Goal: Check status: Check status

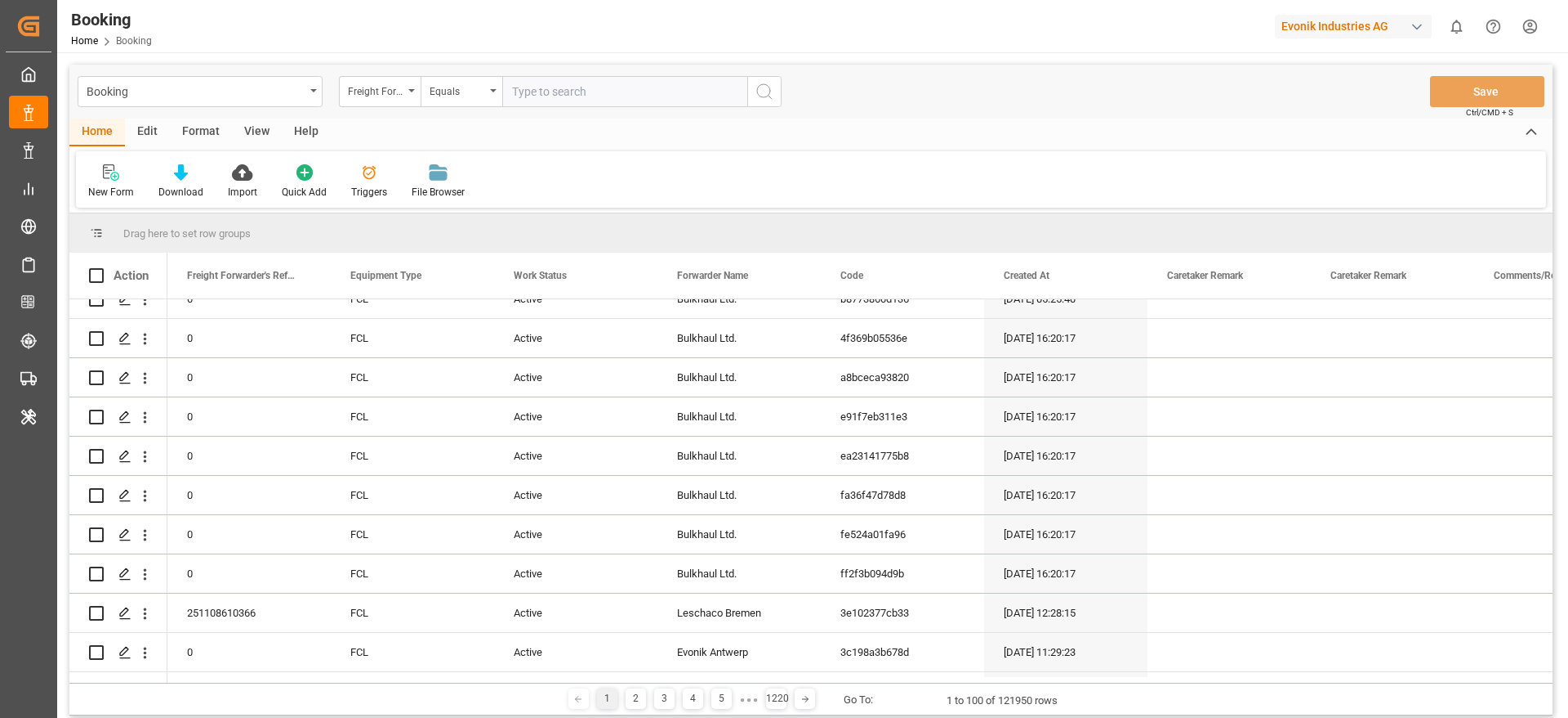
scroll to position [1349, 0]
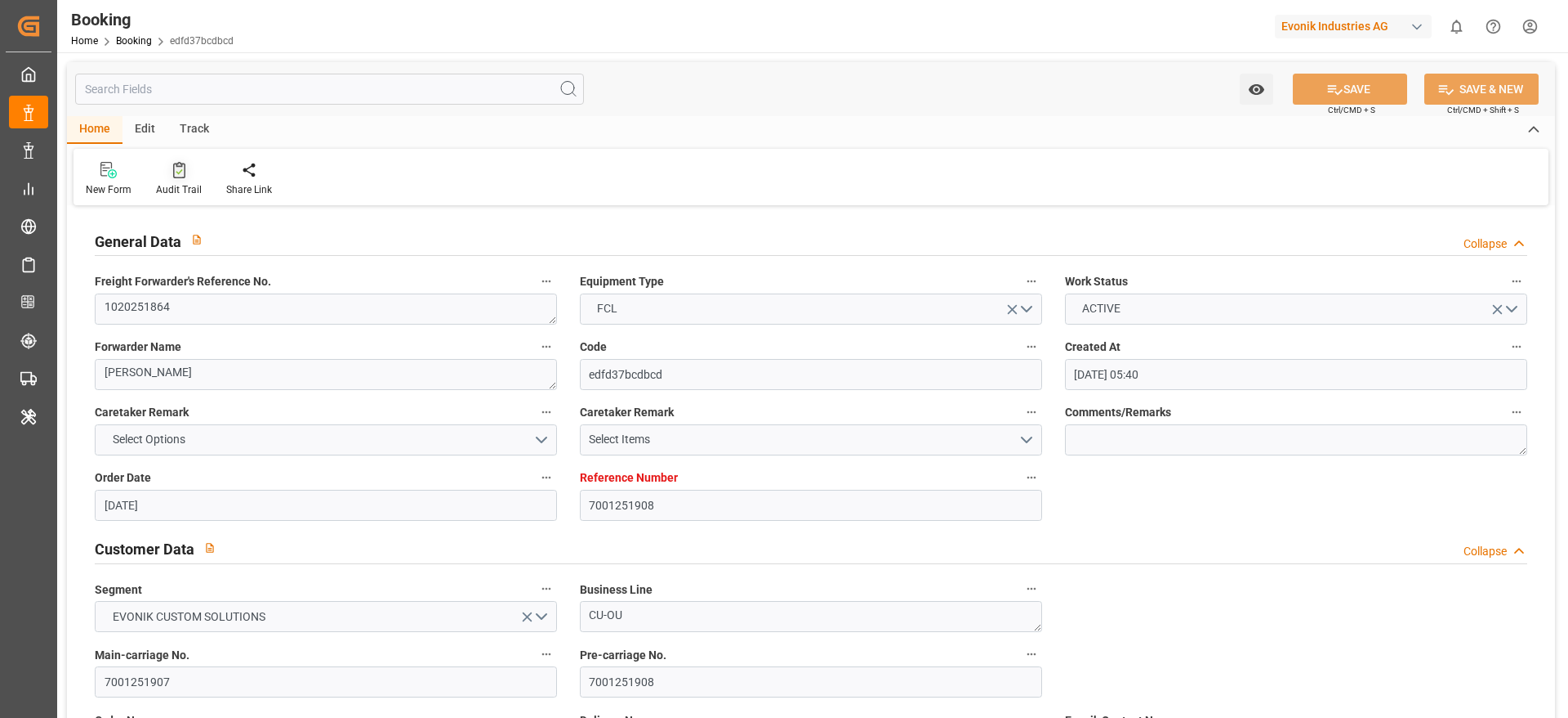
click at [179, 191] on div "Audit Trail" at bounding box center [179, 190] width 46 height 15
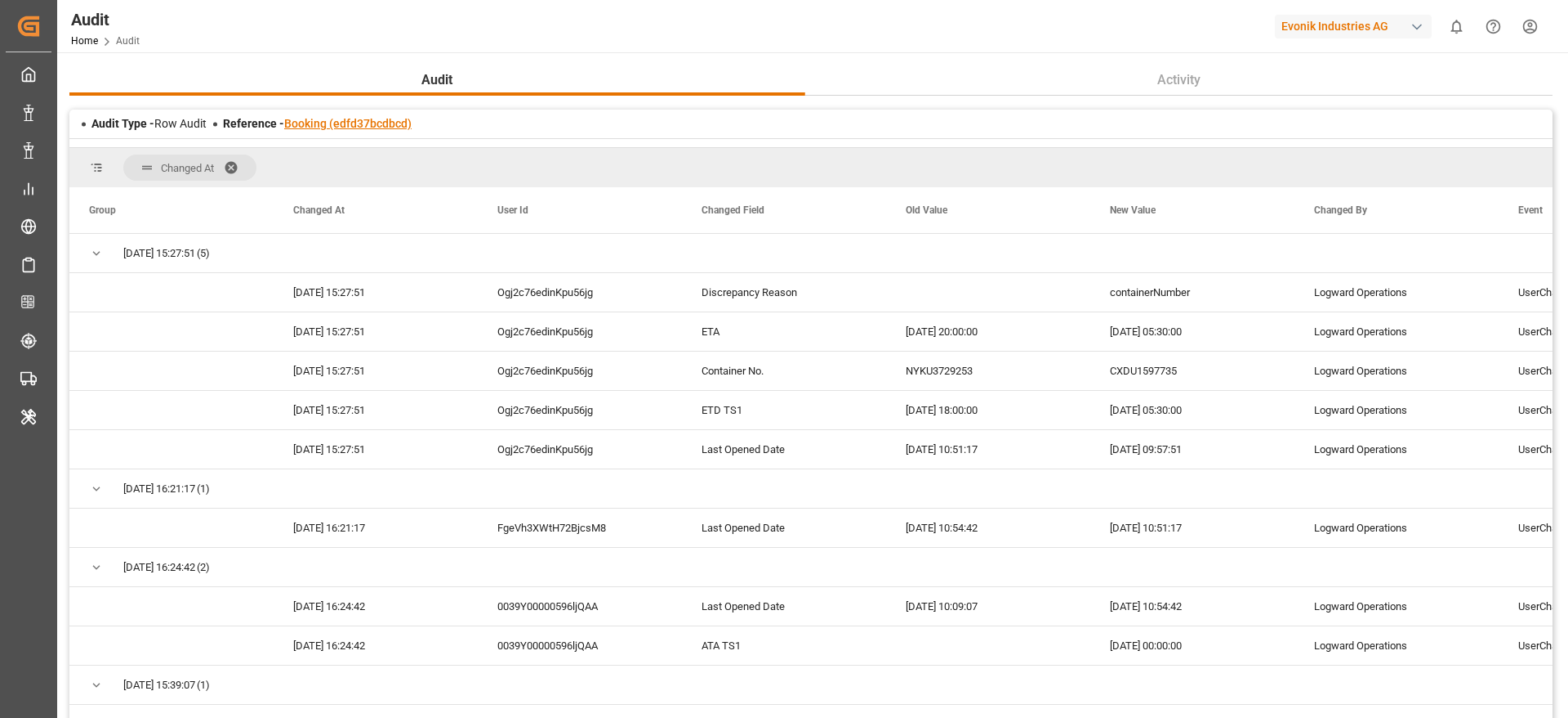
click at [378, 124] on link "Booking (edfd37bcdbcd)" at bounding box center [348, 124] width 127 height 13
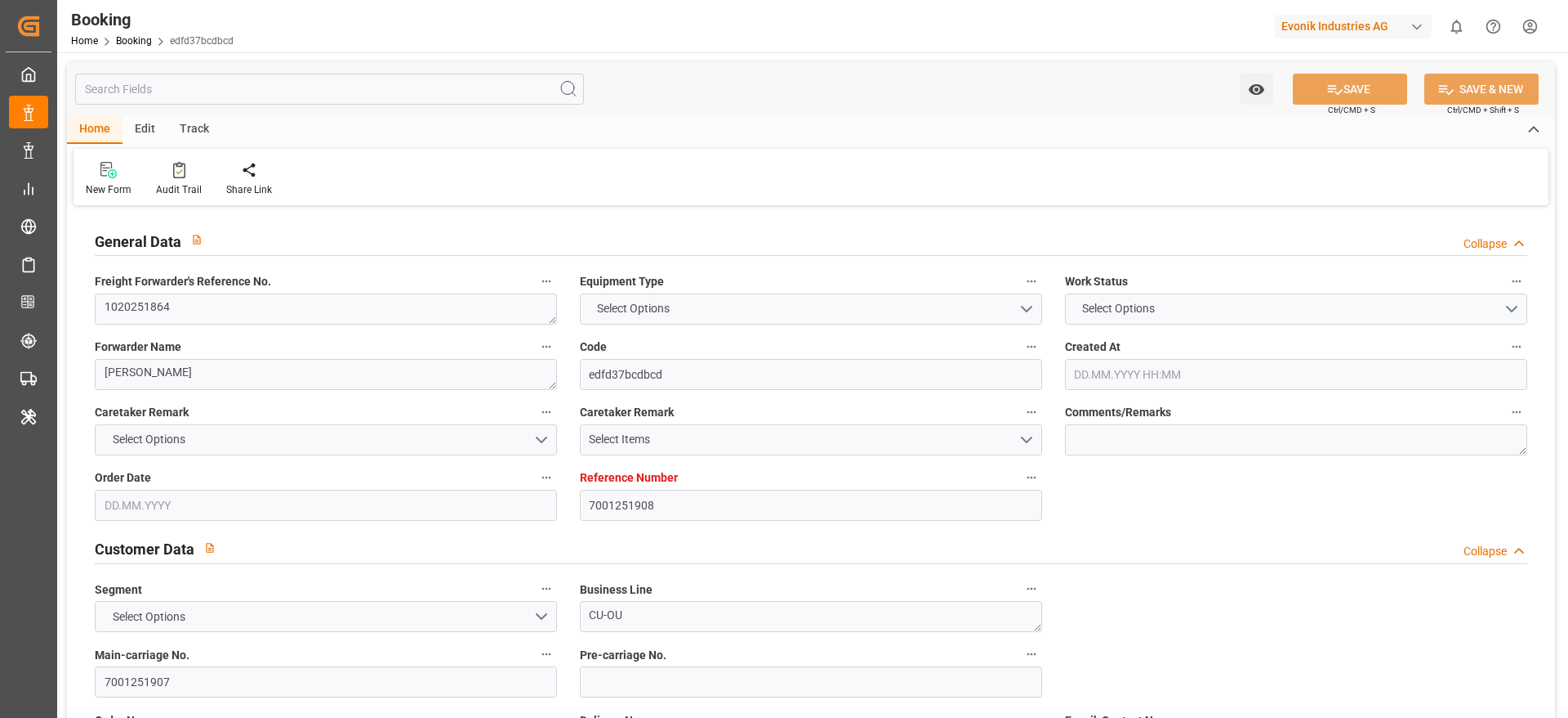
type input "7001251908"
type input "9360910"
type input "ONE"
type input "Ocean Network Express"
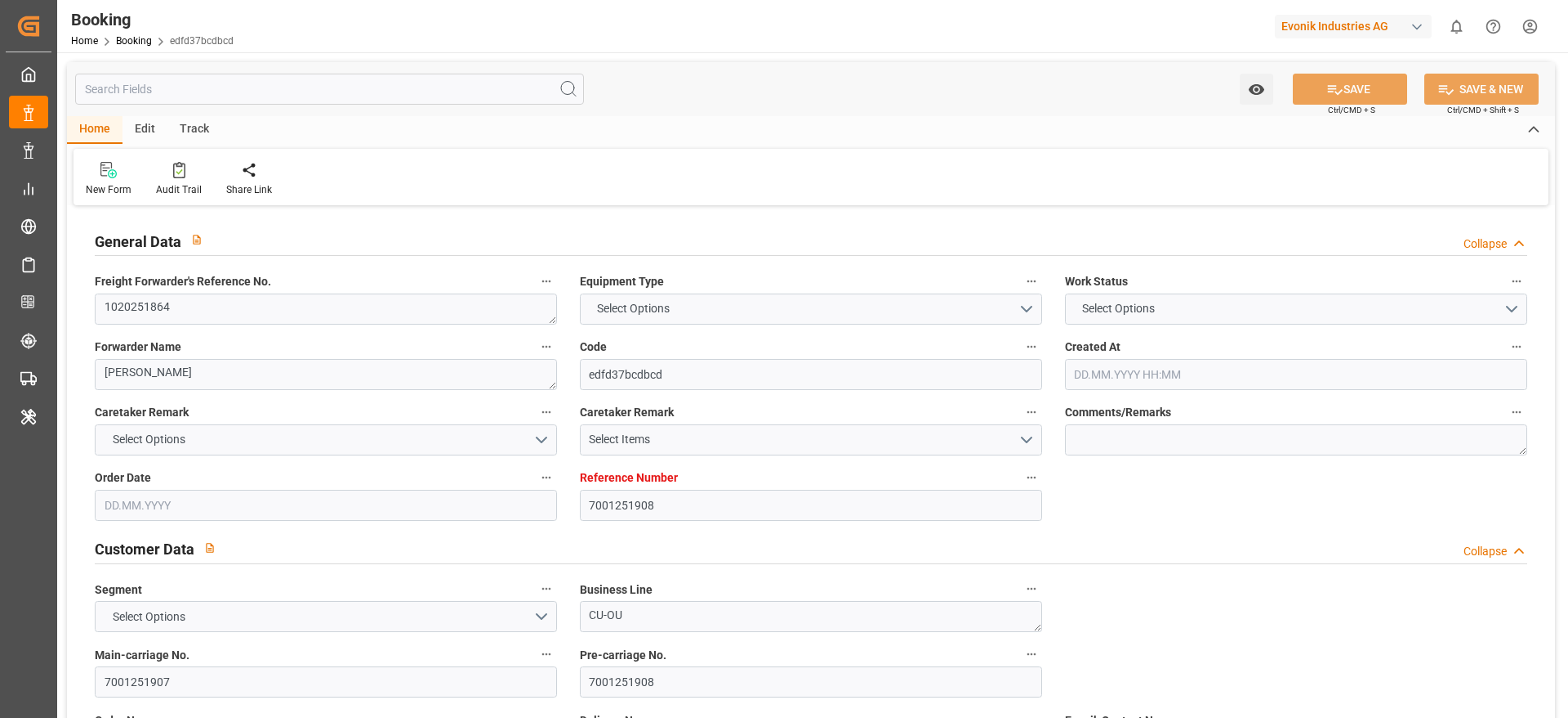
type input "BEANR"
type input "PYASU"
type input "ARBUE"
type input "0"
type input "BEANR"
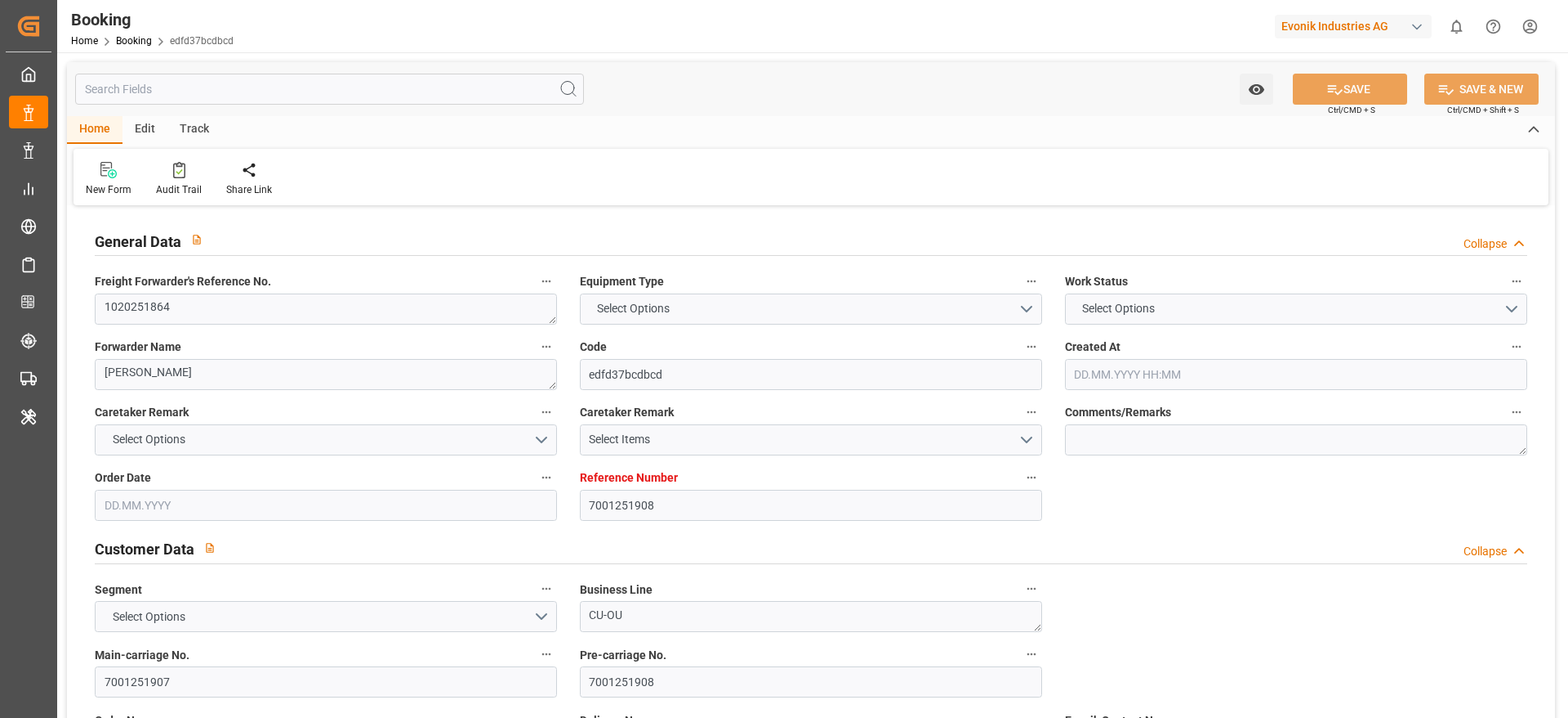
type input "PYASU"
type input "[DATE] 05:40"
type input "[DATE]"
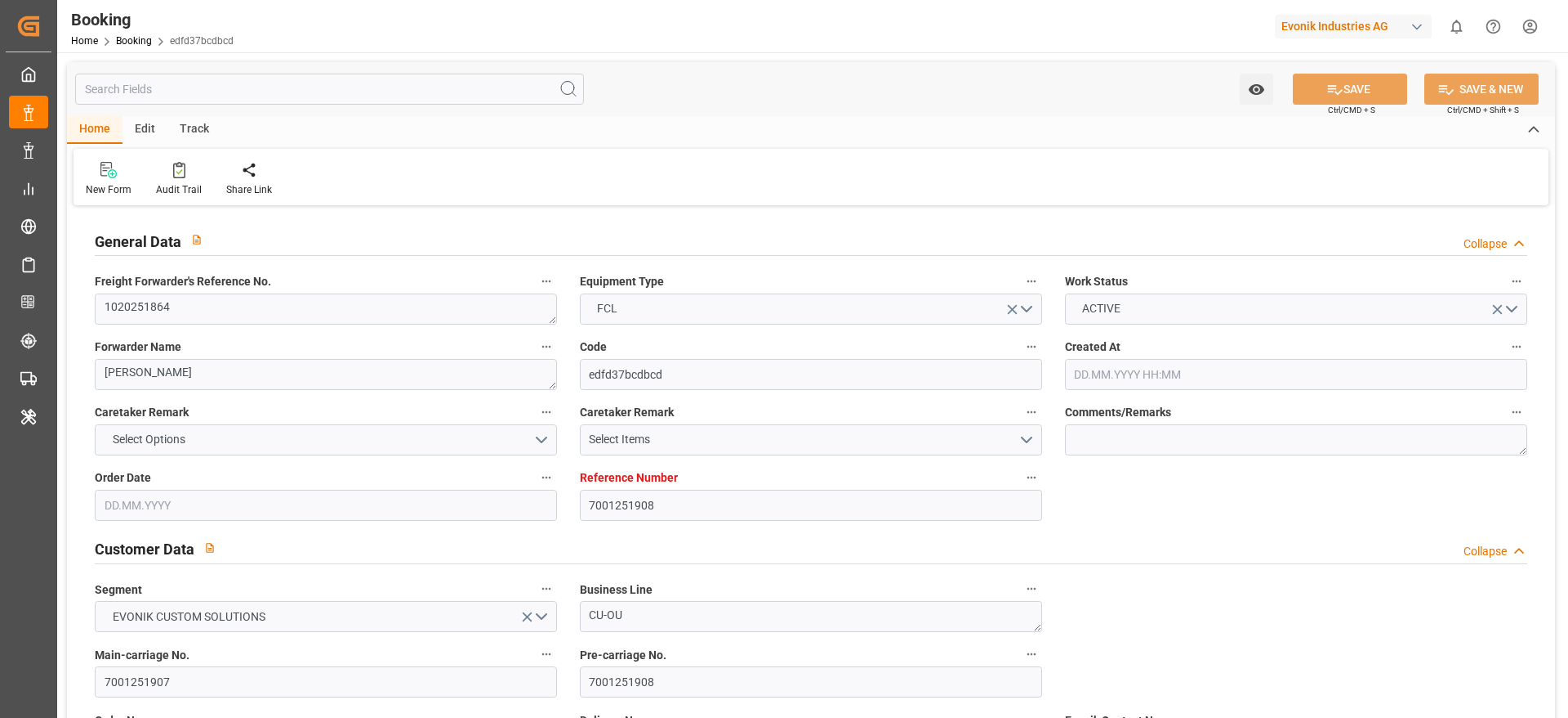
type input "[DATE] 17:51"
type input "[DATE] 00:00"
type input "[DATE] 09:00"
type input "[DATE] 00:00"
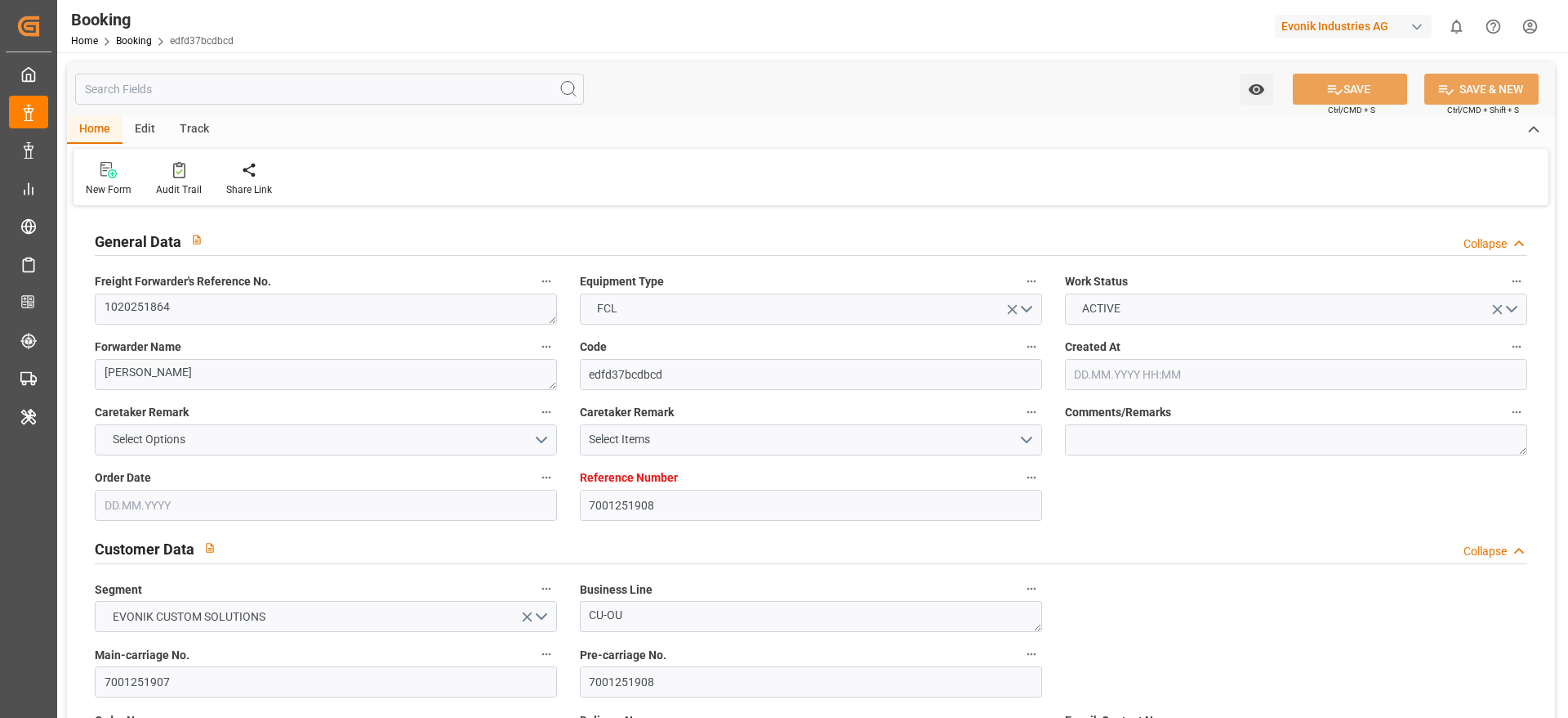
type input "[DATE] 00:00"
type input "[DATE] 05:30"
type input "[DATE] 00:00"
type input "[DATE] 19:00"
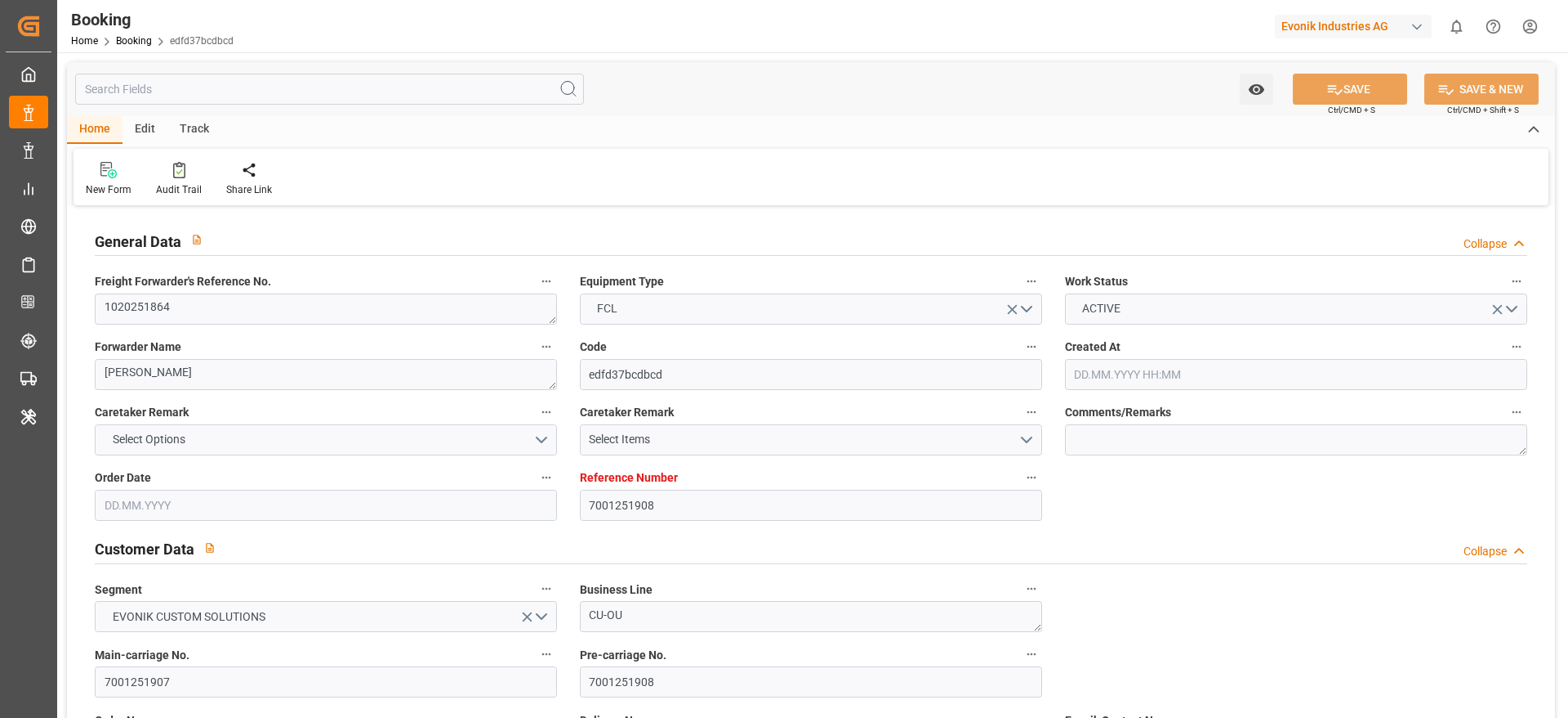
type input "[DATE] 19:00"
type input "[DATE] 00:00"
type input "[DATE] 05:30"
type input "[DATE] 18:00"
type input "[DATE]"
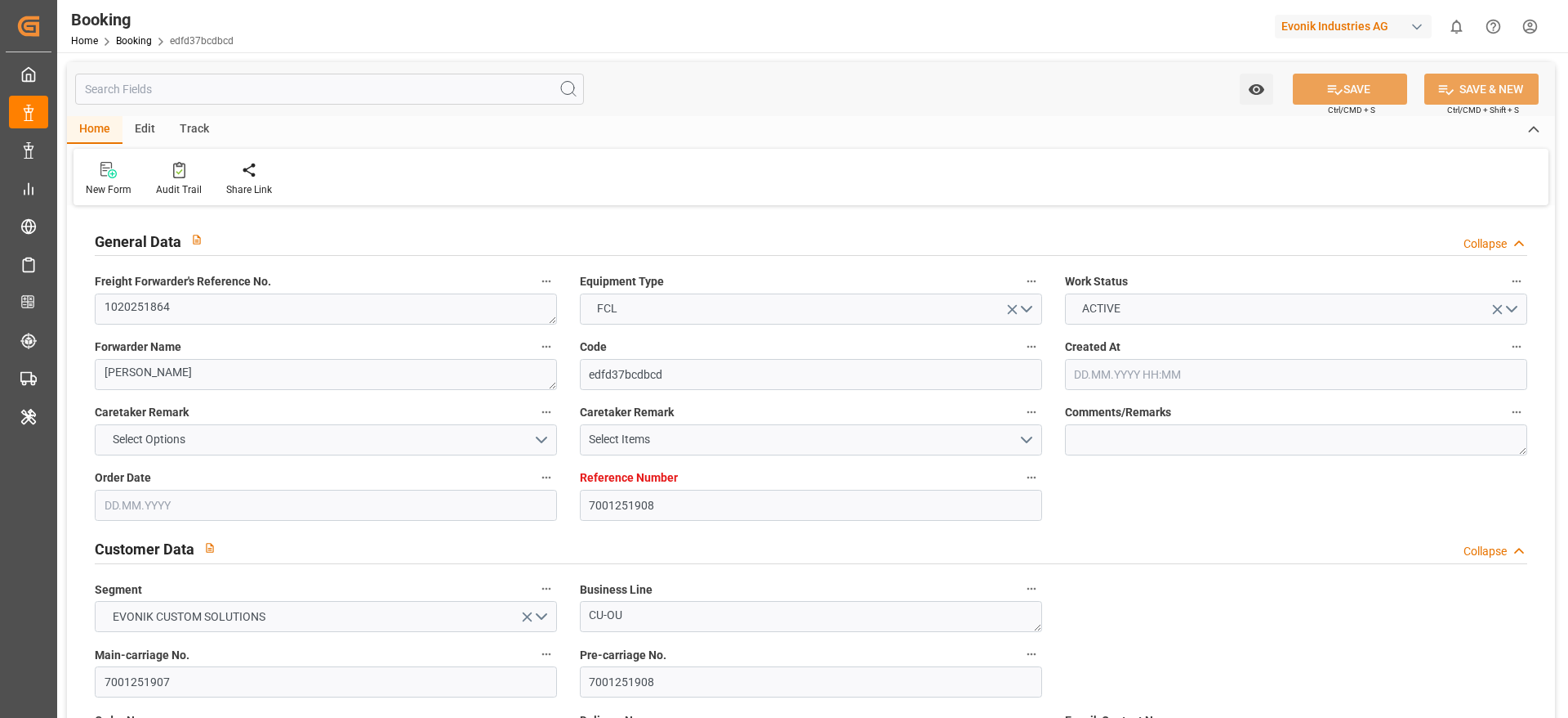
type input "[DATE] 09:57"
type input "[DATE]"
type input "[DATE] 00:00"
type input "[DATE] 15:37"
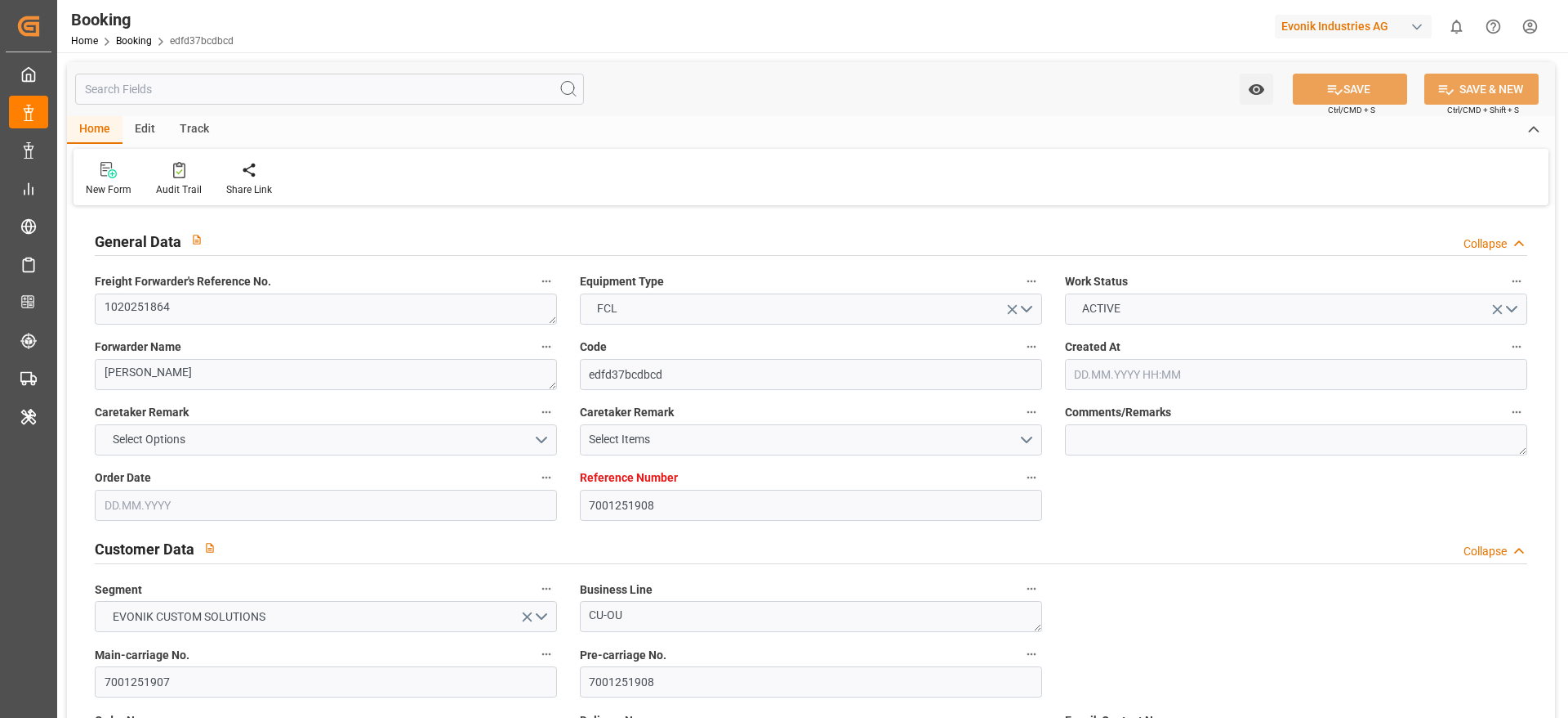
type input "[DATE] 10:00"
type input "[DATE] 17:37"
type input "[DATE] 04:00"
type input "[DATE] 08:18"
type input "[DATE] 09:18"
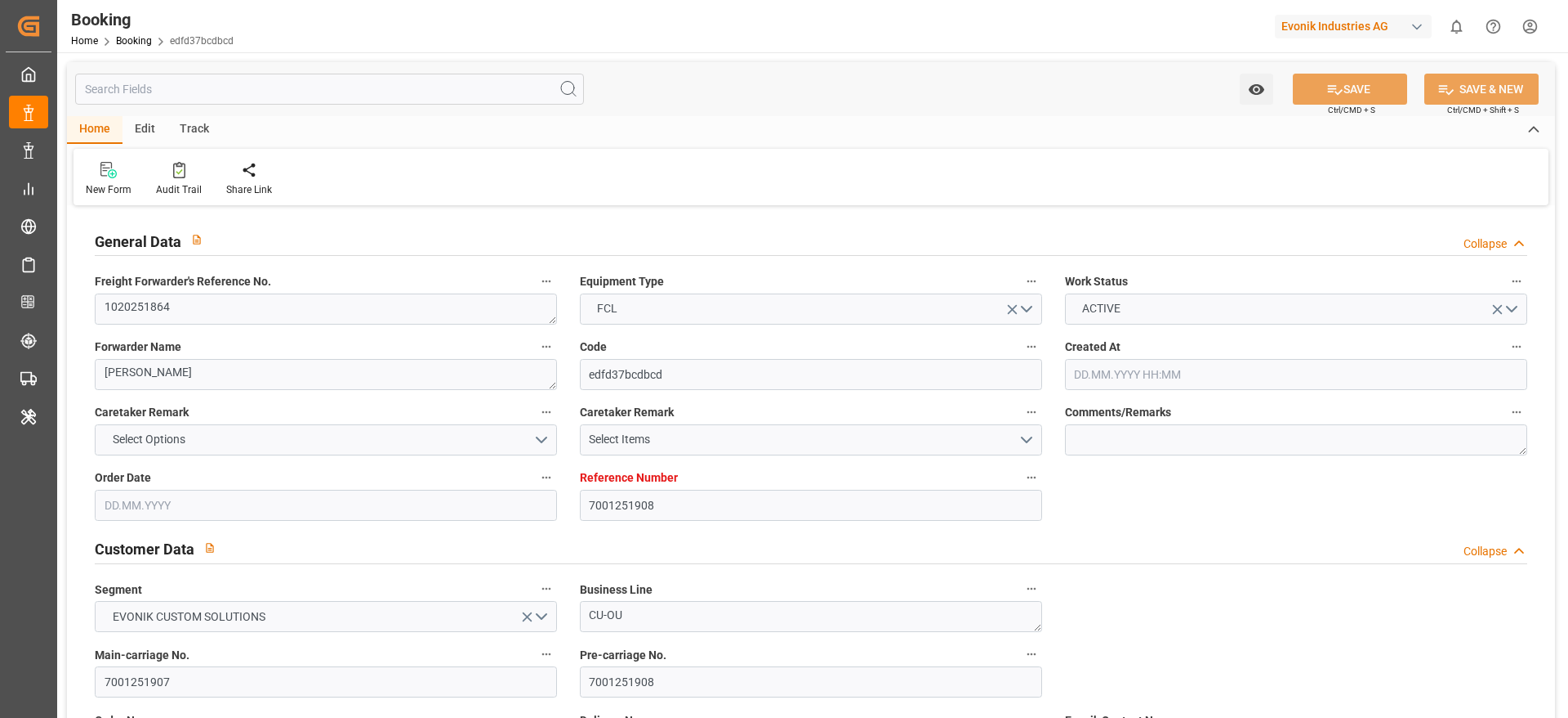
type input "[DATE] 09:00"
type input "[DATE] 19:00"
type input "[DATE] 20:30"
type input "[DATE] 10:09"
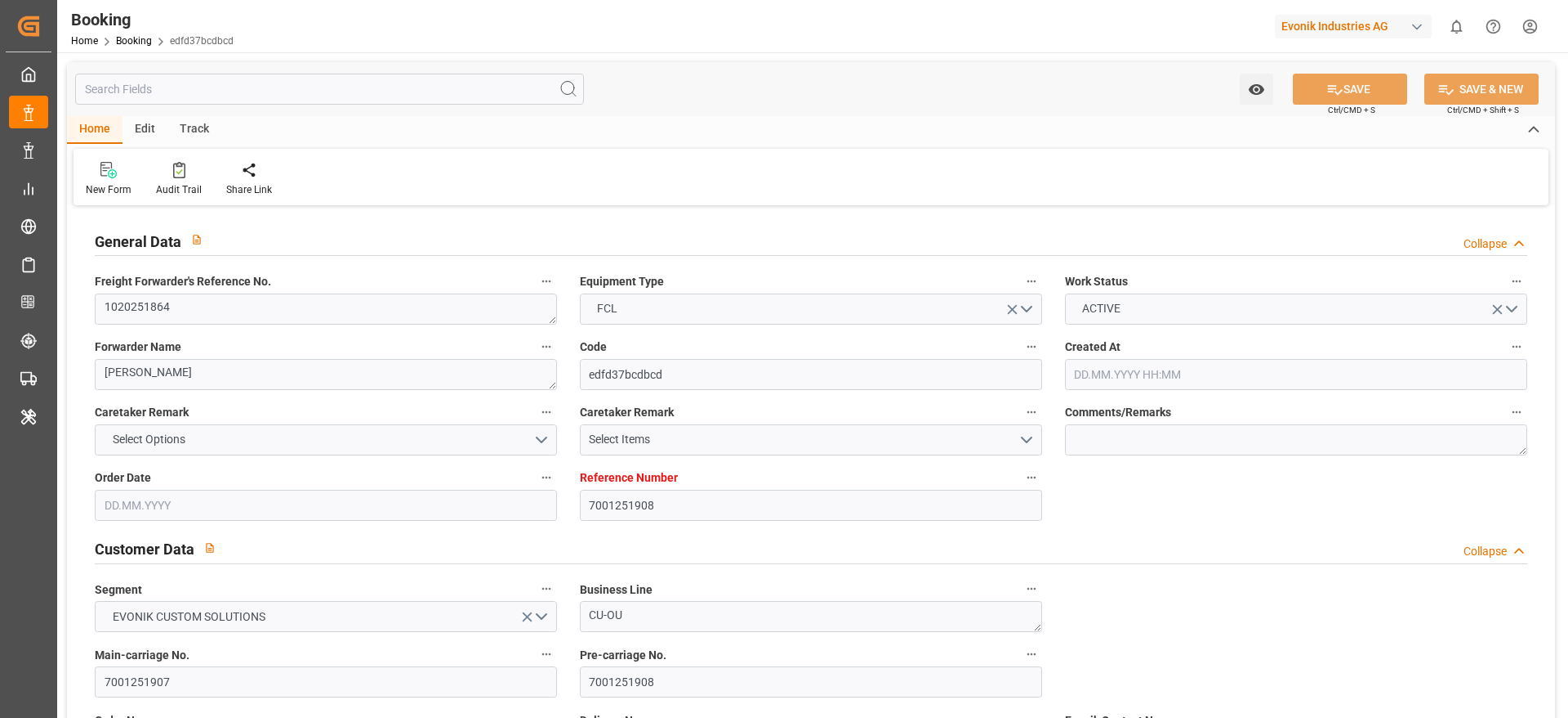
type input "[DATE] 17:07"
type input "[DATE] 18:00"
type input "[DATE] 20:00"
type input "[DATE] 11:44"
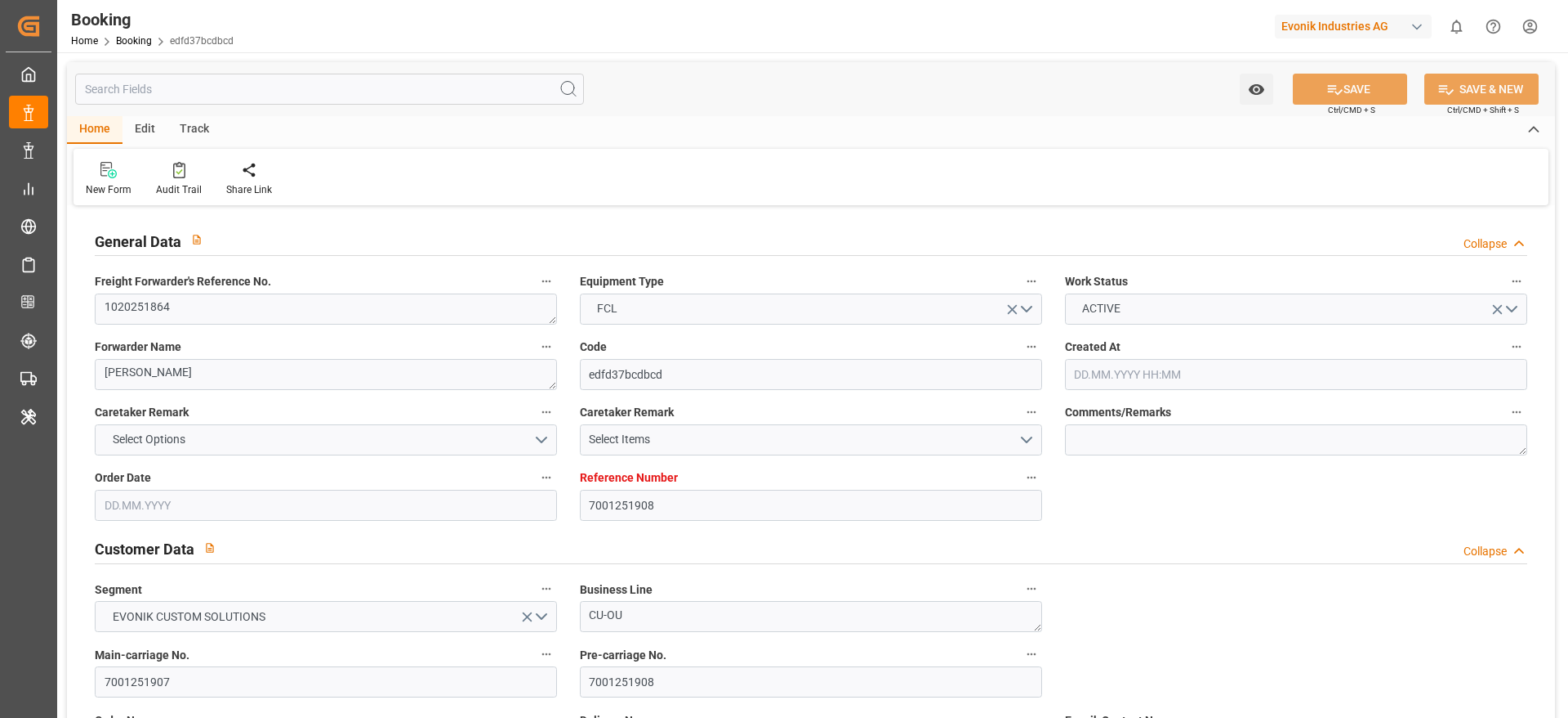
type input "[DATE] 21:30"
type input "[DATE] 02:00"
type input "[DATE] 11:44"
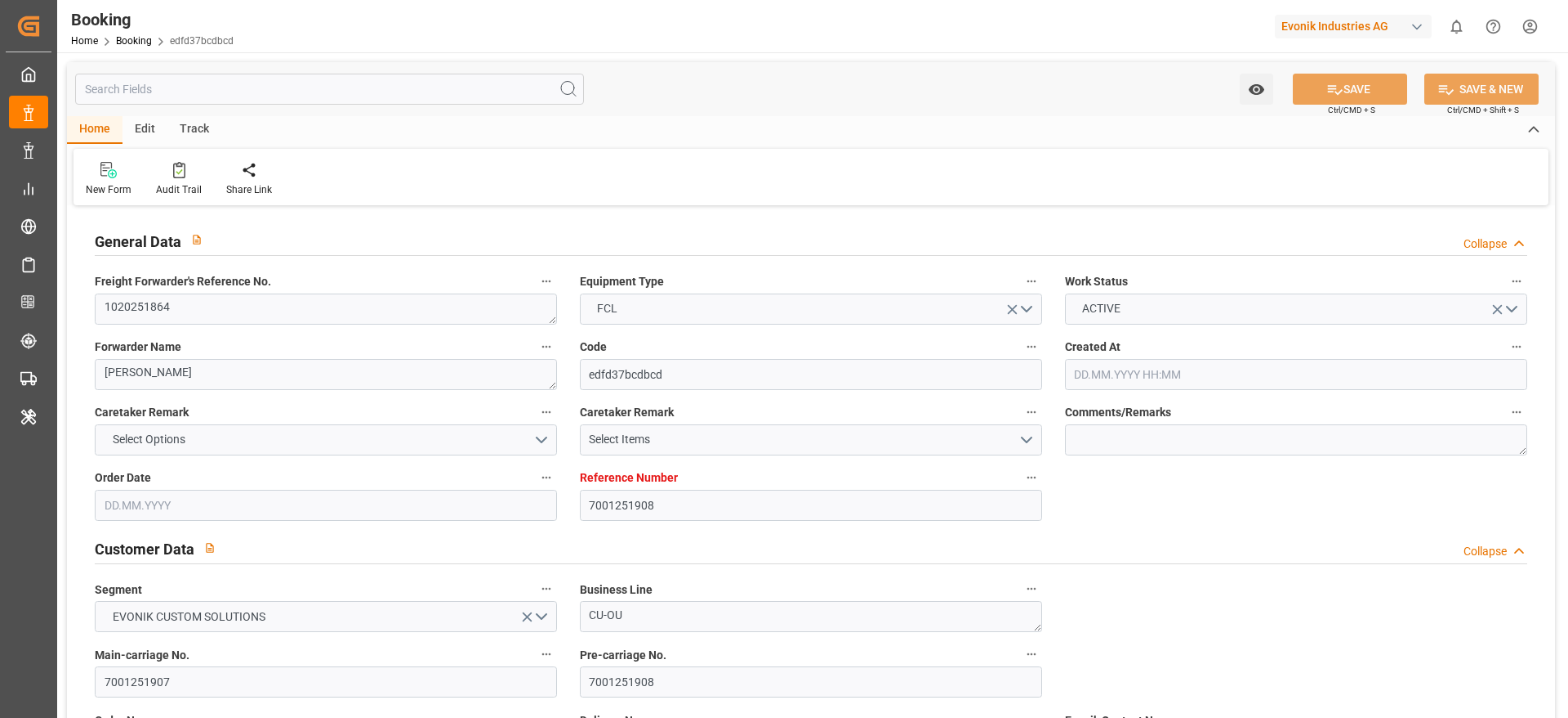
type input "[DATE] 11:00"
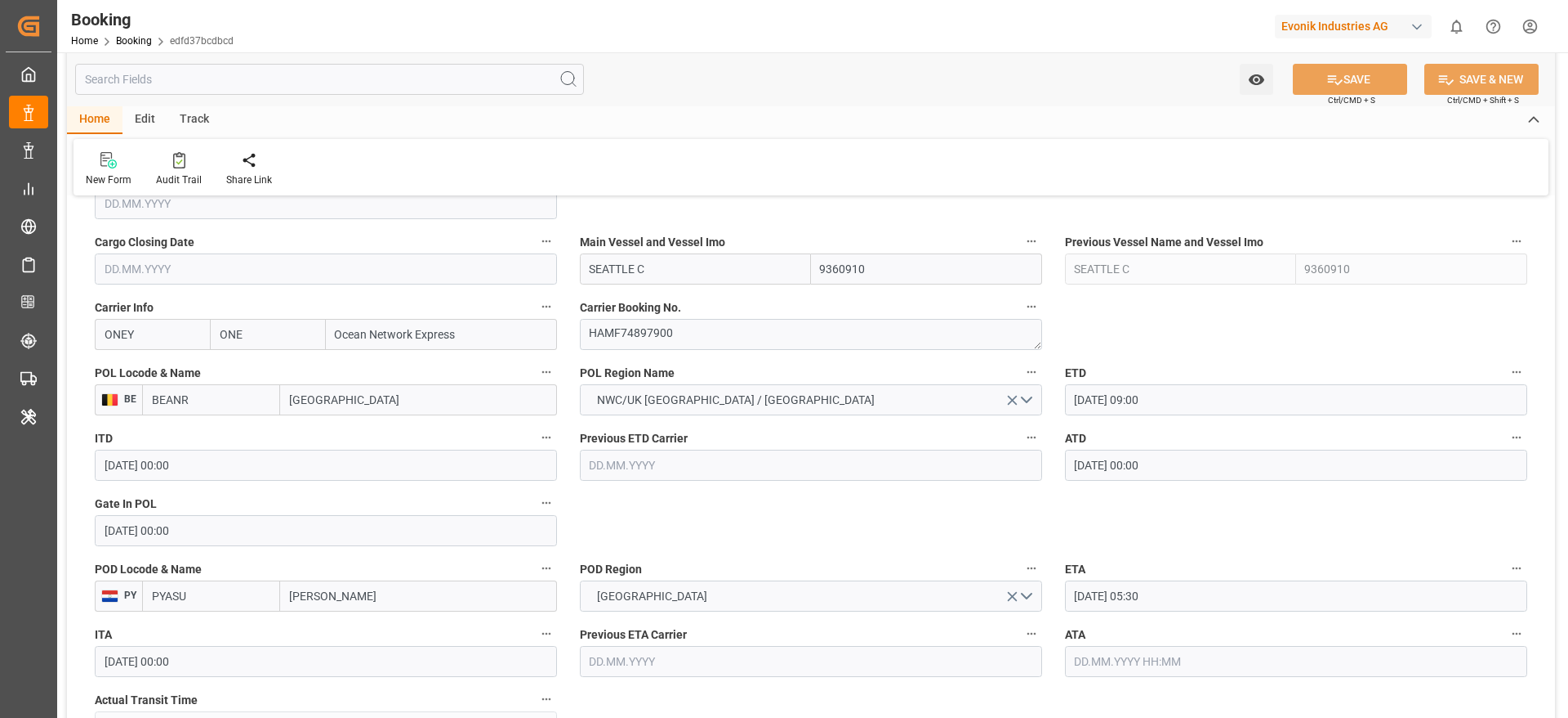
scroll to position [1104, 0]
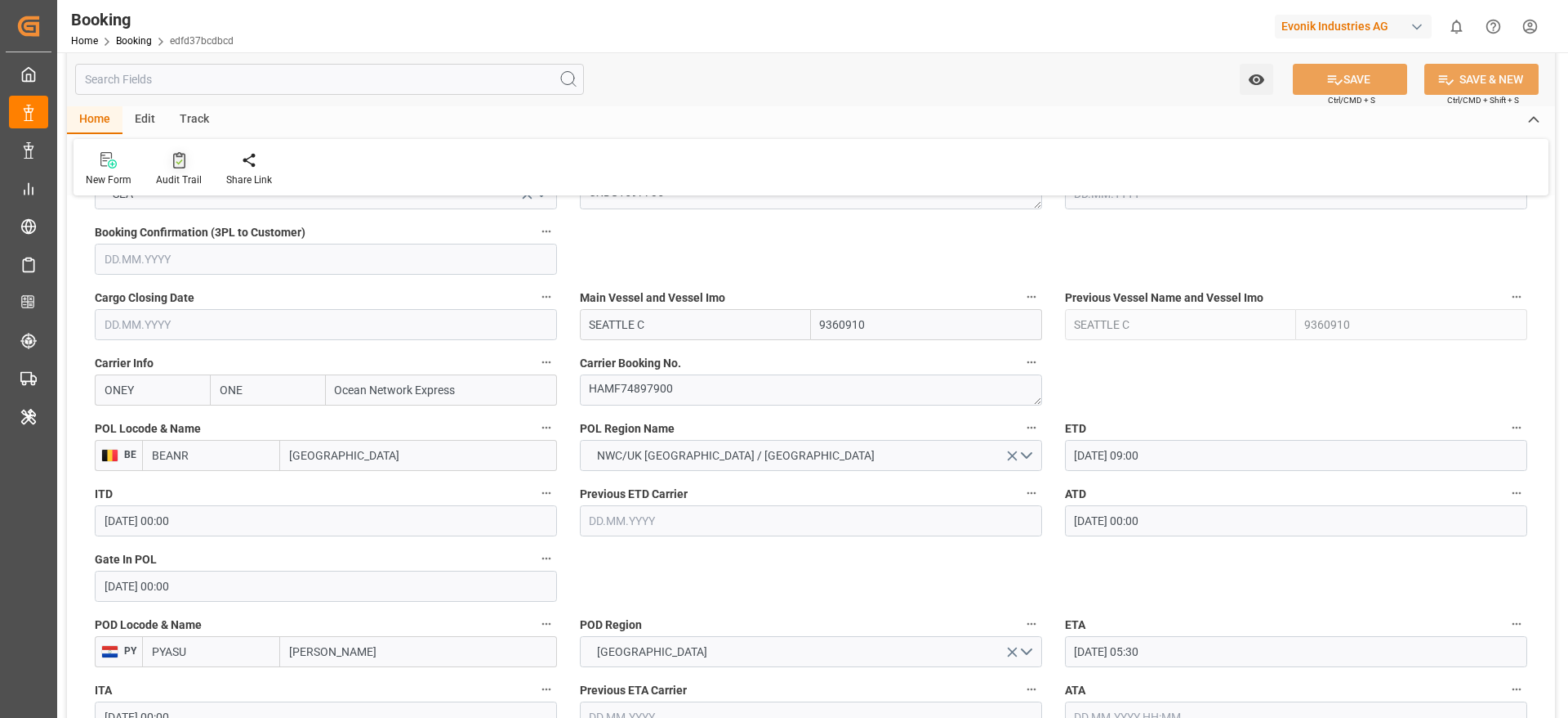
click at [183, 169] on div "Audit Trail" at bounding box center [179, 169] width 70 height 36
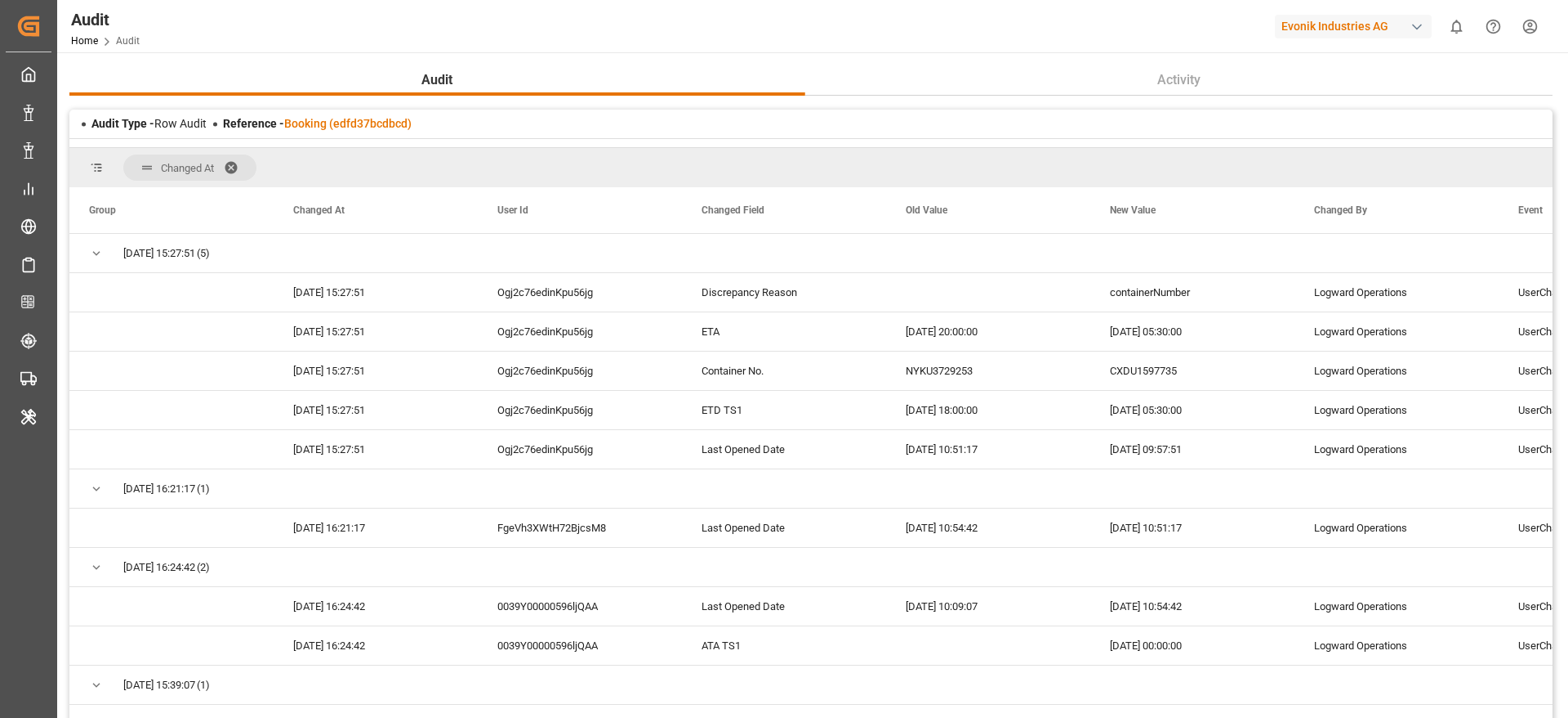
click at [236, 162] on span at bounding box center [237, 167] width 26 height 15
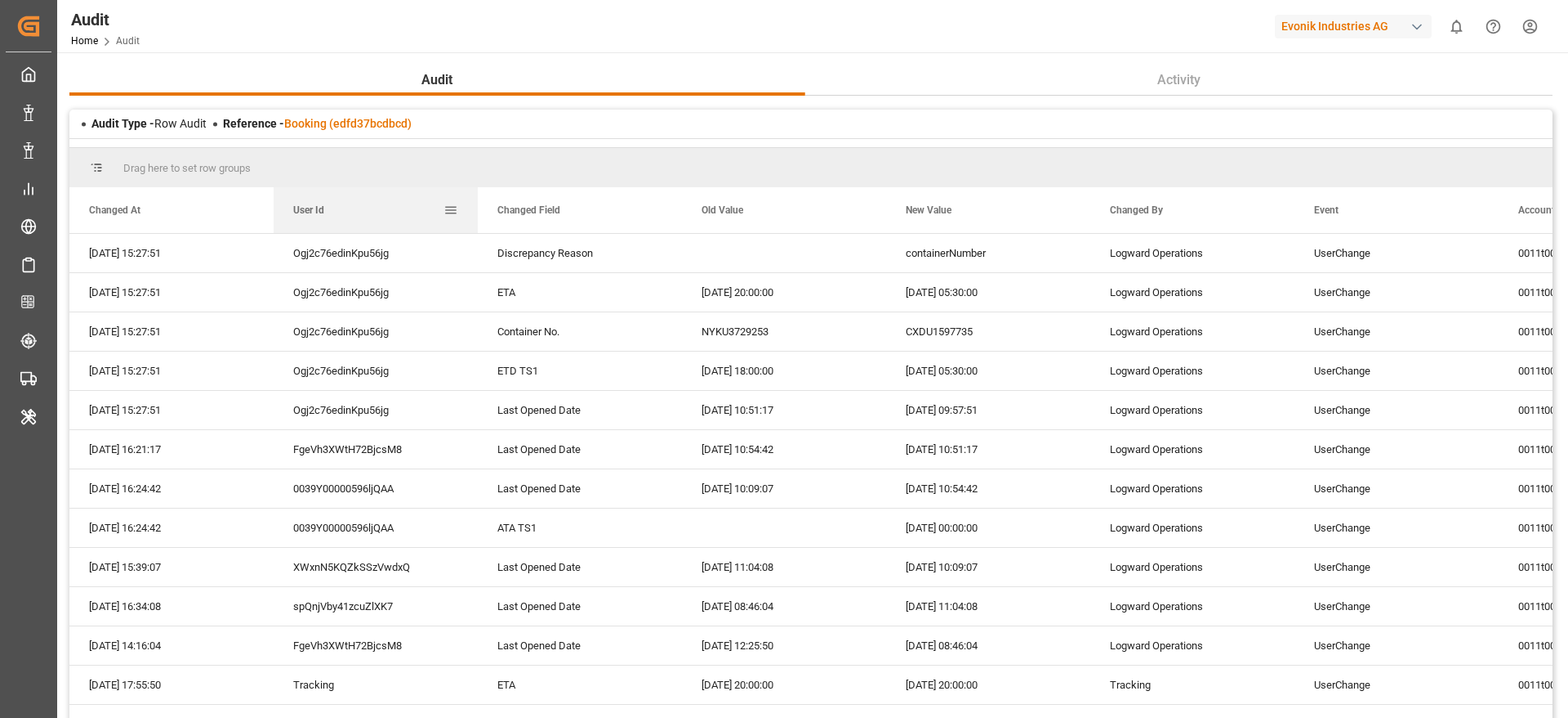
click at [340, 197] on div "User Id" at bounding box center [369, 210] width 151 height 46
drag, startPoint x: 578, startPoint y: 208, endPoint x: 547, endPoint y: 175, distance: 45.3
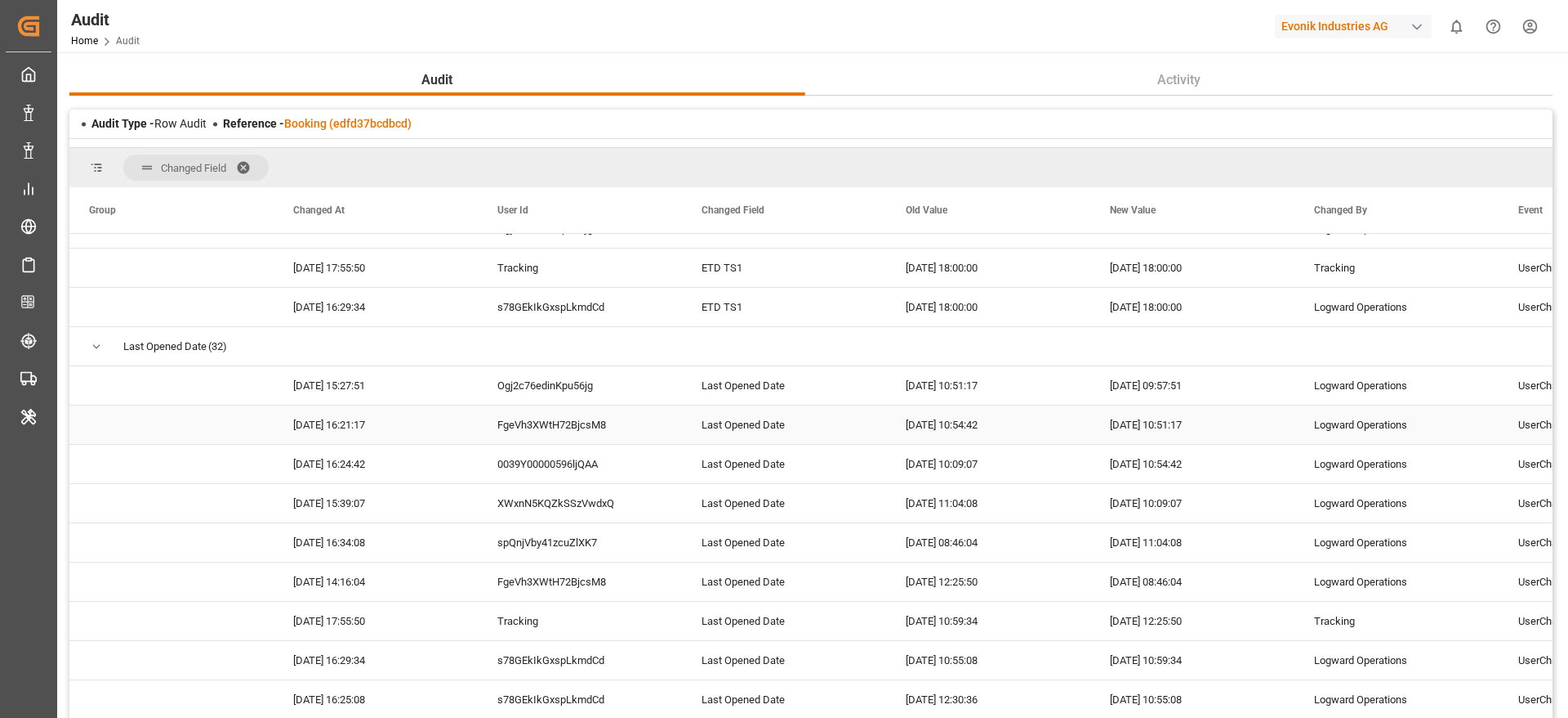
scroll to position [480, 0]
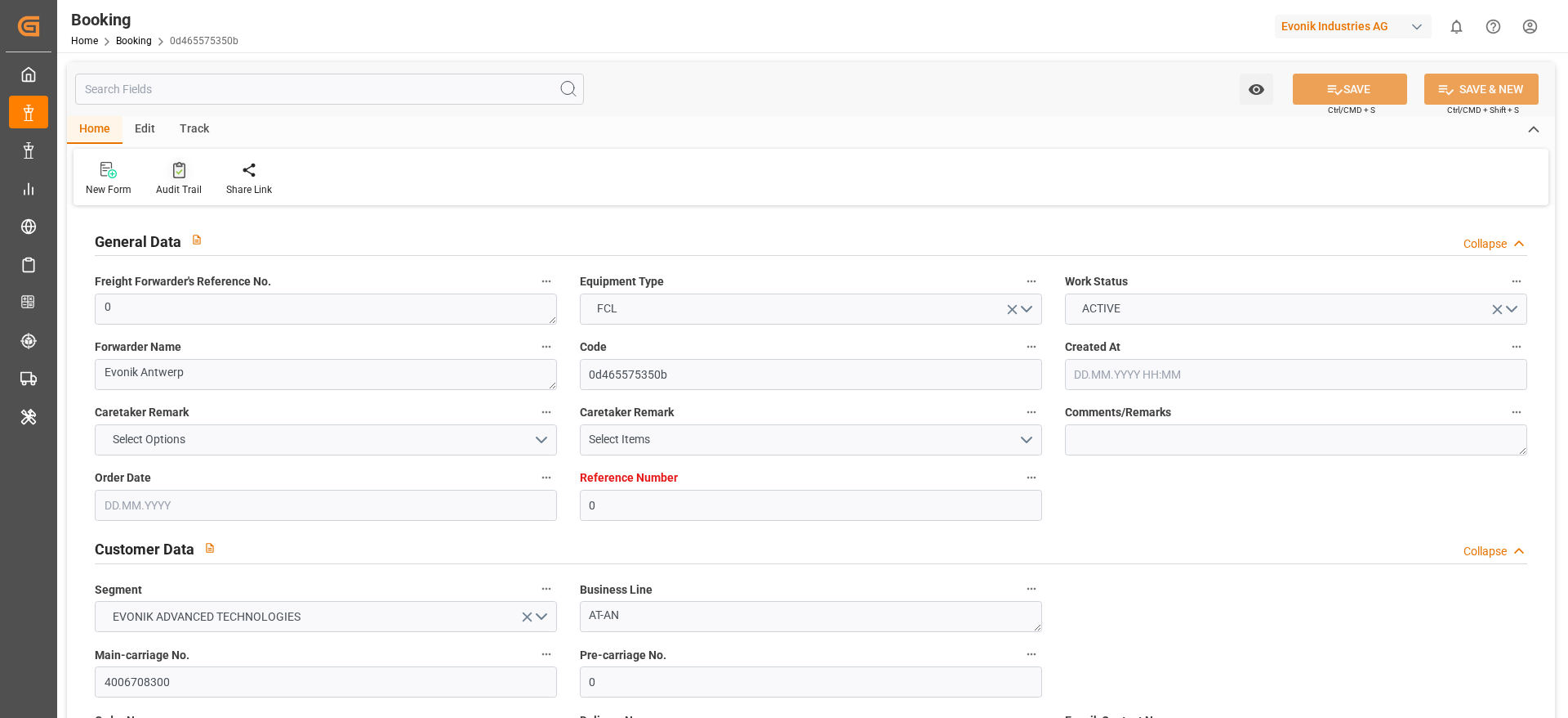
type input "0"
type input "9702065"
type input "Hapag Lloyd"
type input "Hapag Lloyd Aktiengesellschaft"
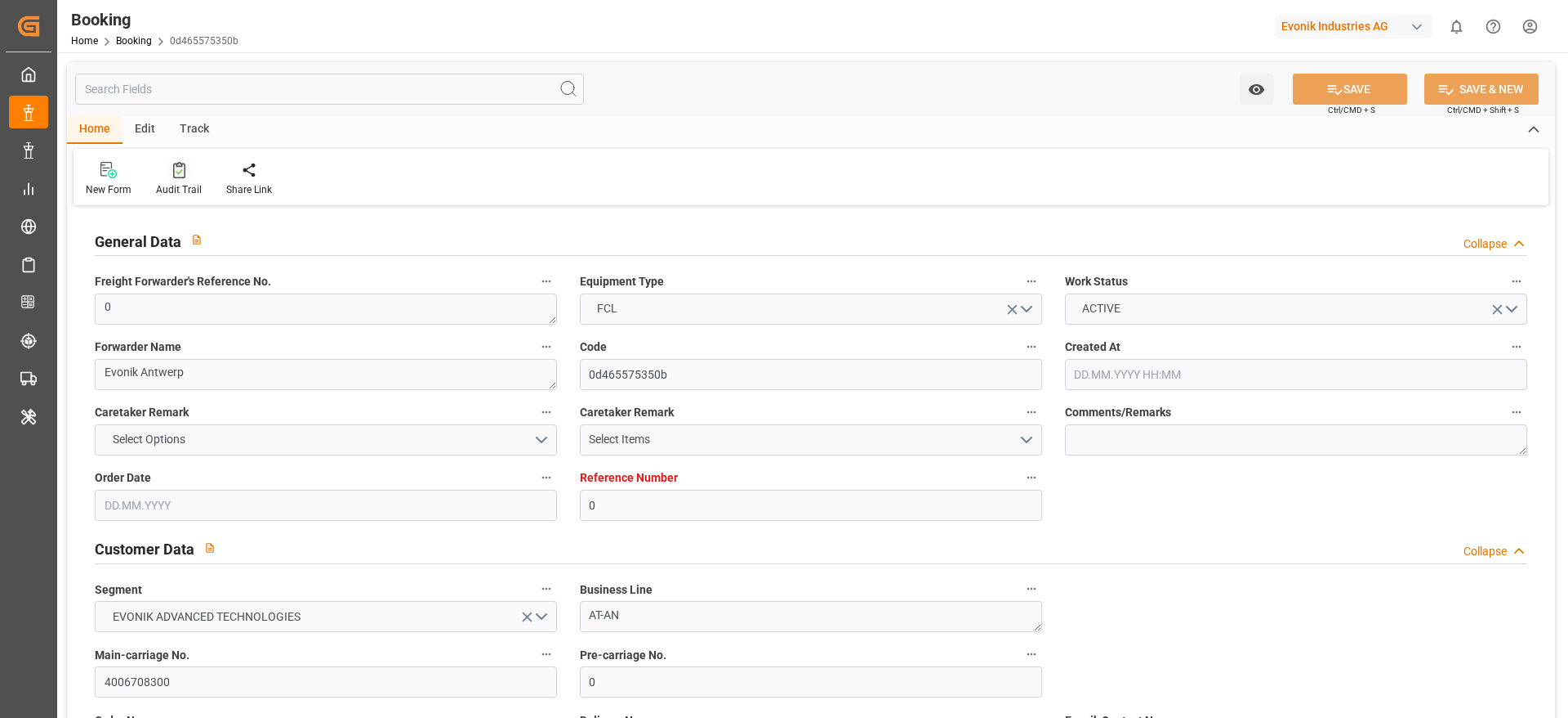
type input "BEANR"
type input "BRPNG"
type input "BRRIO"
type input "0"
type input "BEANR"
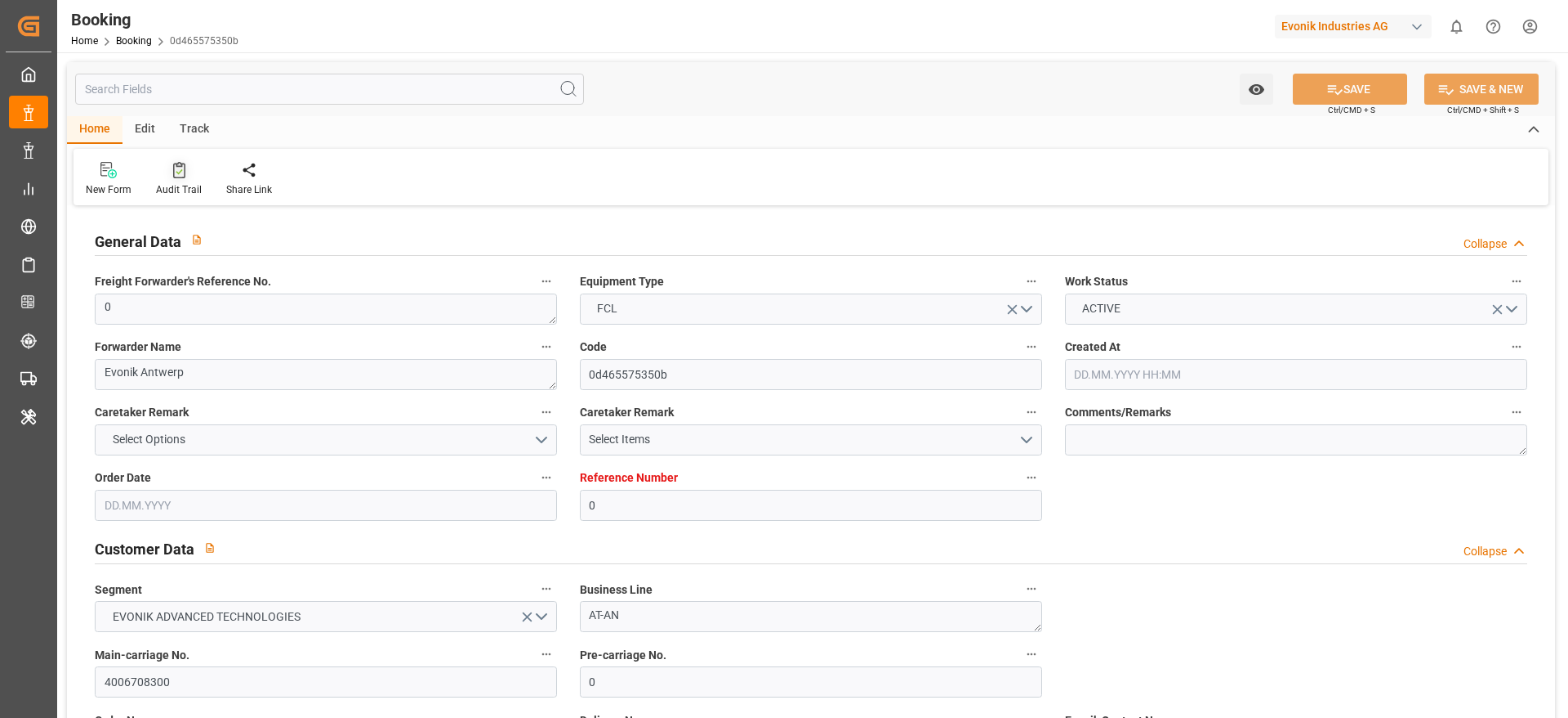
type input "BRPNG"
type input "9605243"
type input "25.08.2025 11:29"
type input "25.08.2025"
type input "13.10.2025"
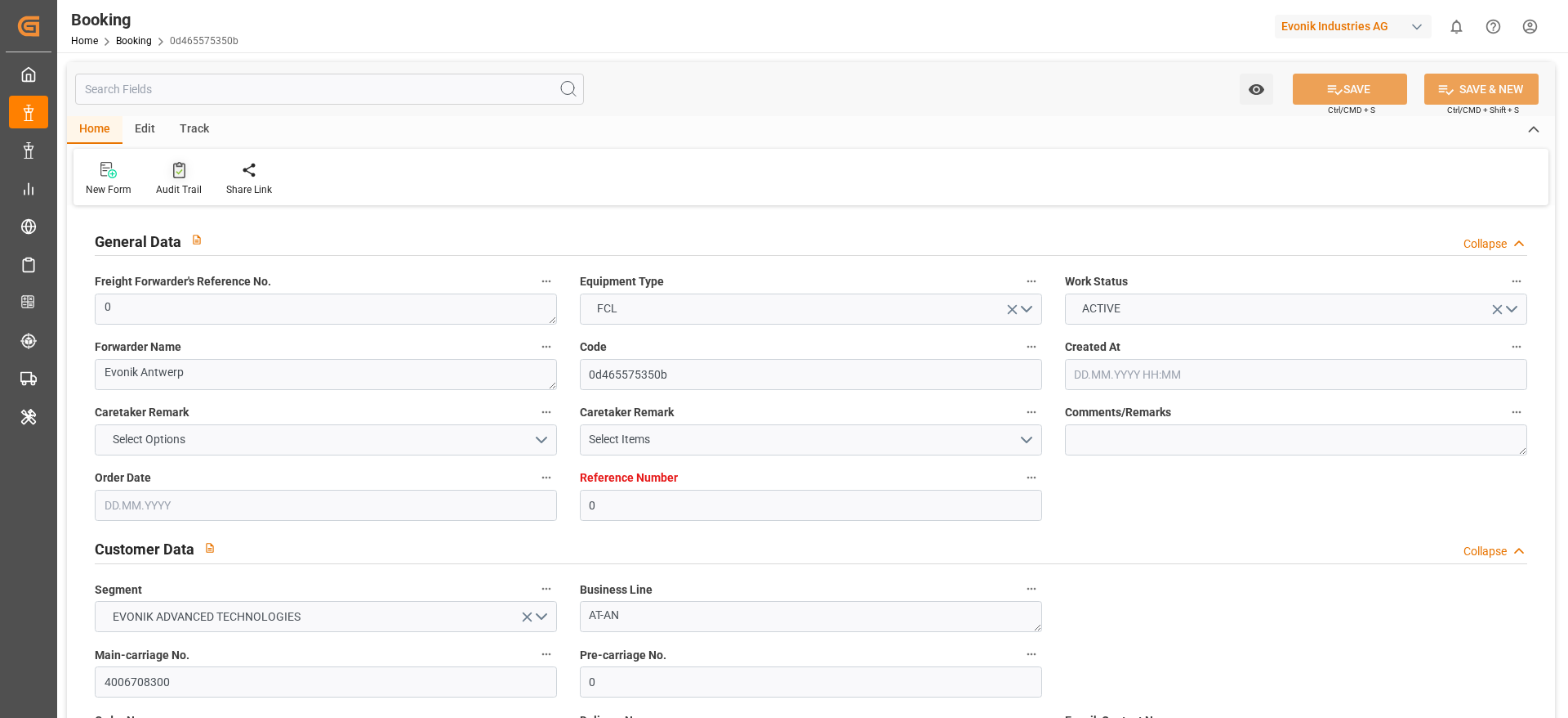
type input "03.09.2025"
type input "[DATE] 00:00"
type input "15.09.2025 14:00"
type input "15.09.2025 00:00"
type input "15.09.2025 13:45"
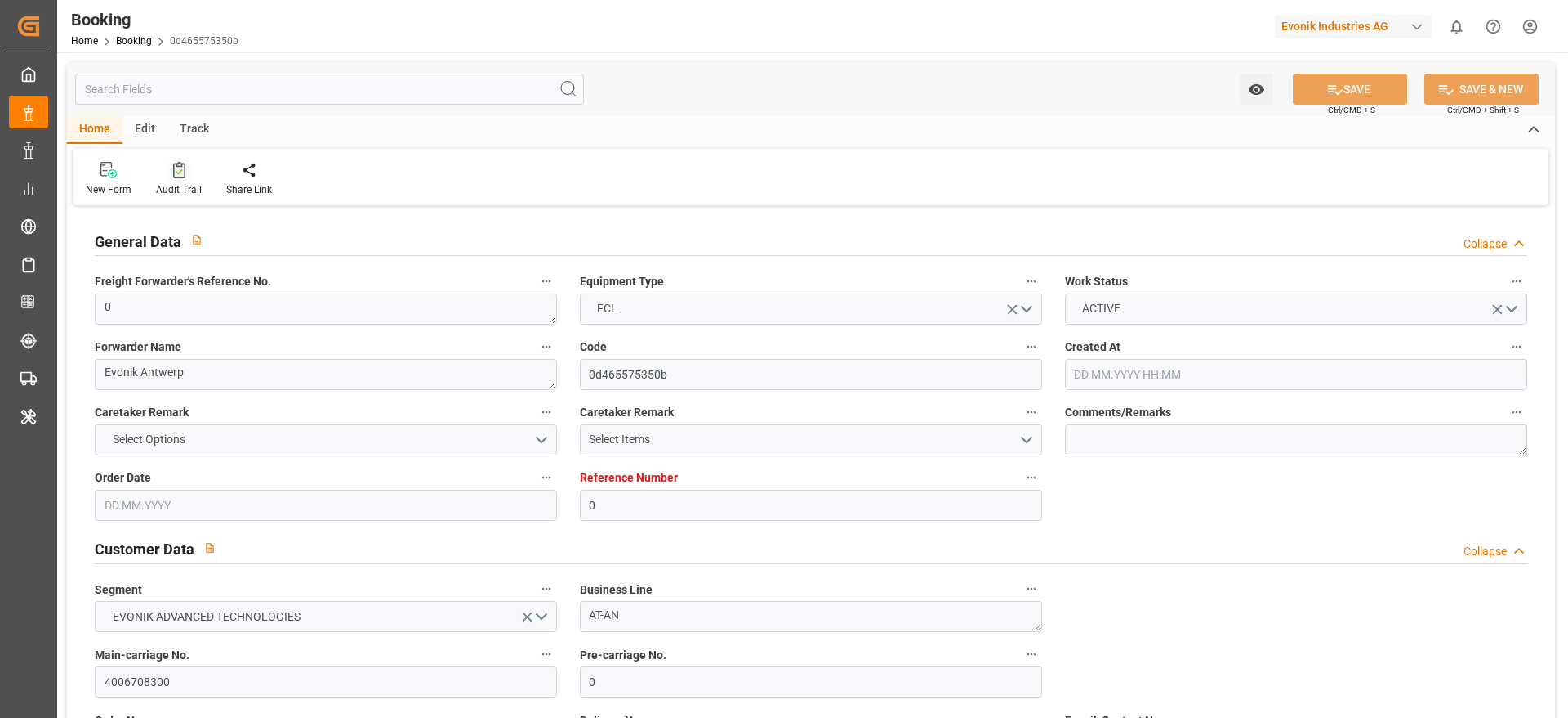
type input "10.09.2025 19:07"
type input "23.10.2025 18:59"
type input "21.10.2025 00:00"
type input "07.10.2025 14:30"
type input "05.10.2025 09:00"
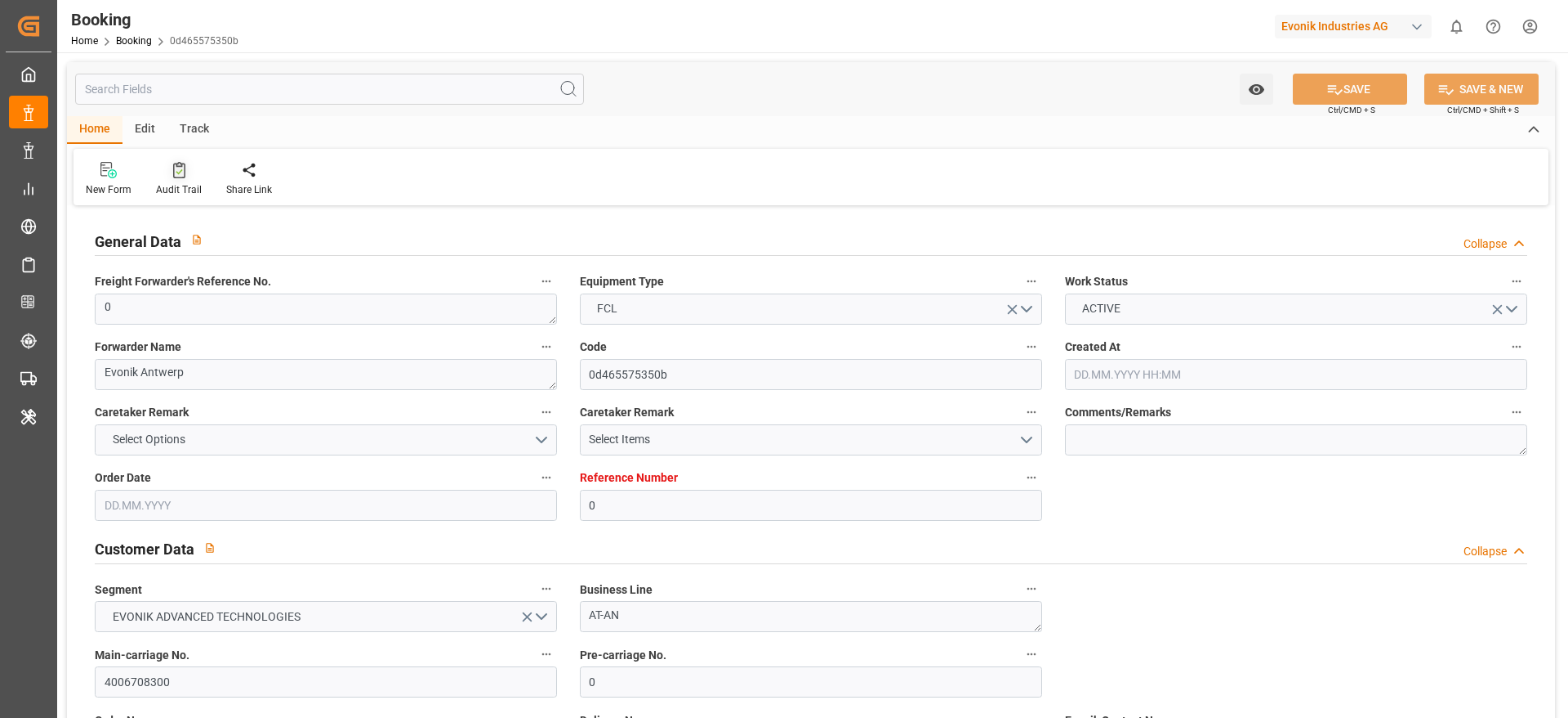
type input "08.10.2025 08:24"
type input "20.10.2025 04:30"
type input "20.10.2025 07:00"
type input "15.10.2025 06:40"
type input "15.10.2025"
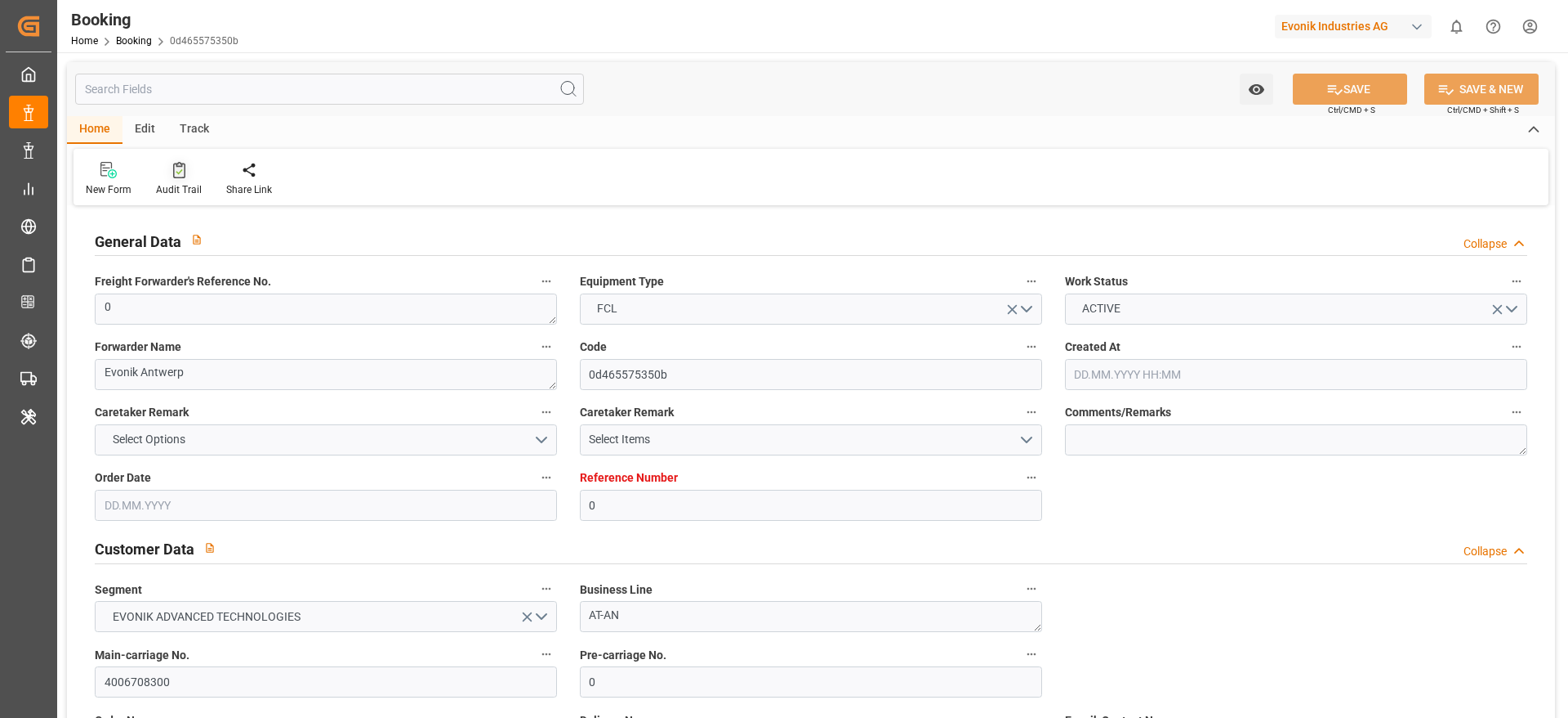
type input "14.09.2025 11:39"
type input "15.09.2025 10:00"
type input "15.09.2025 14:59"
type input "07.10.2025 14:30"
type input "08.10.2025 08:33"
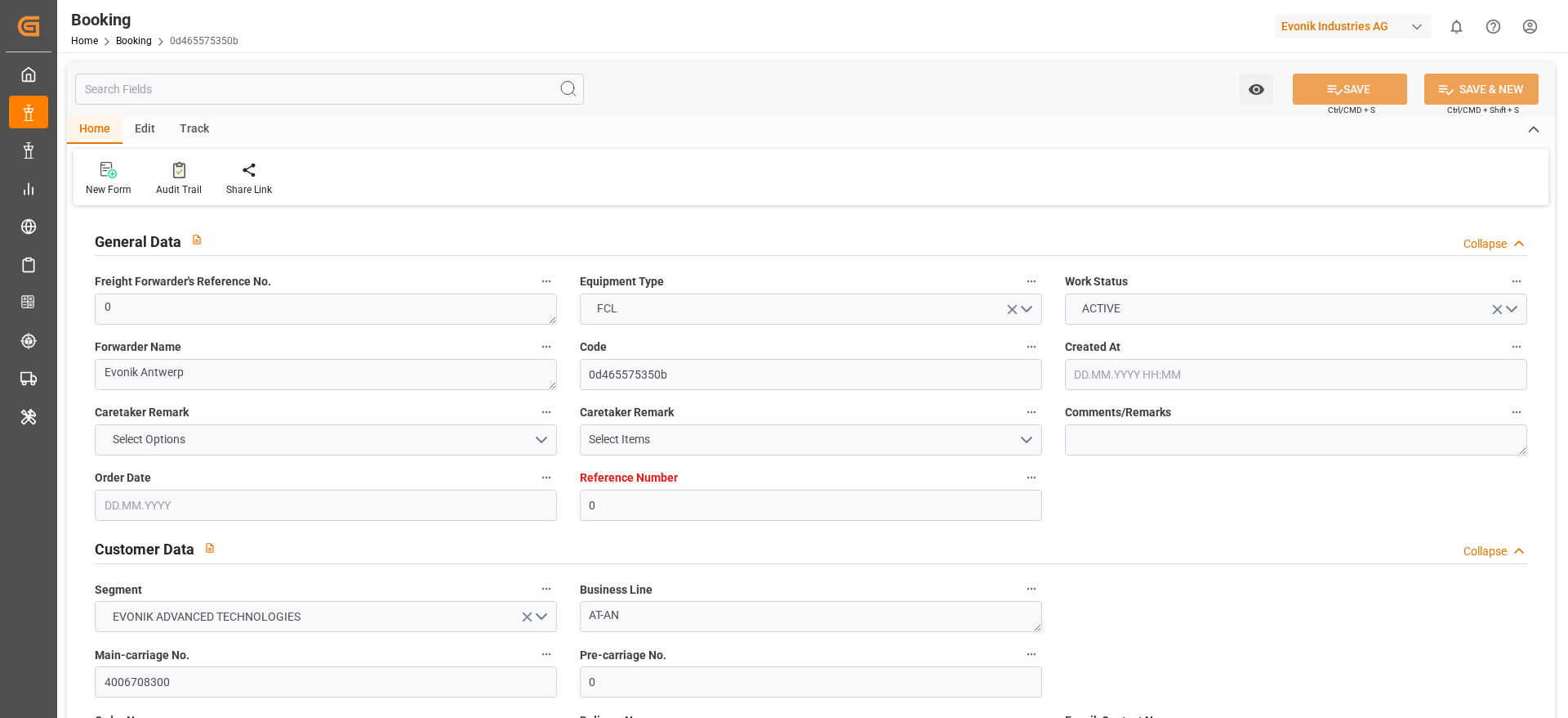
type input "08.10.2025 08:24"
type input "08.10.2025 14:57"
type input "08.10.2025 13:48"
type input "20.10.2025 04:30"
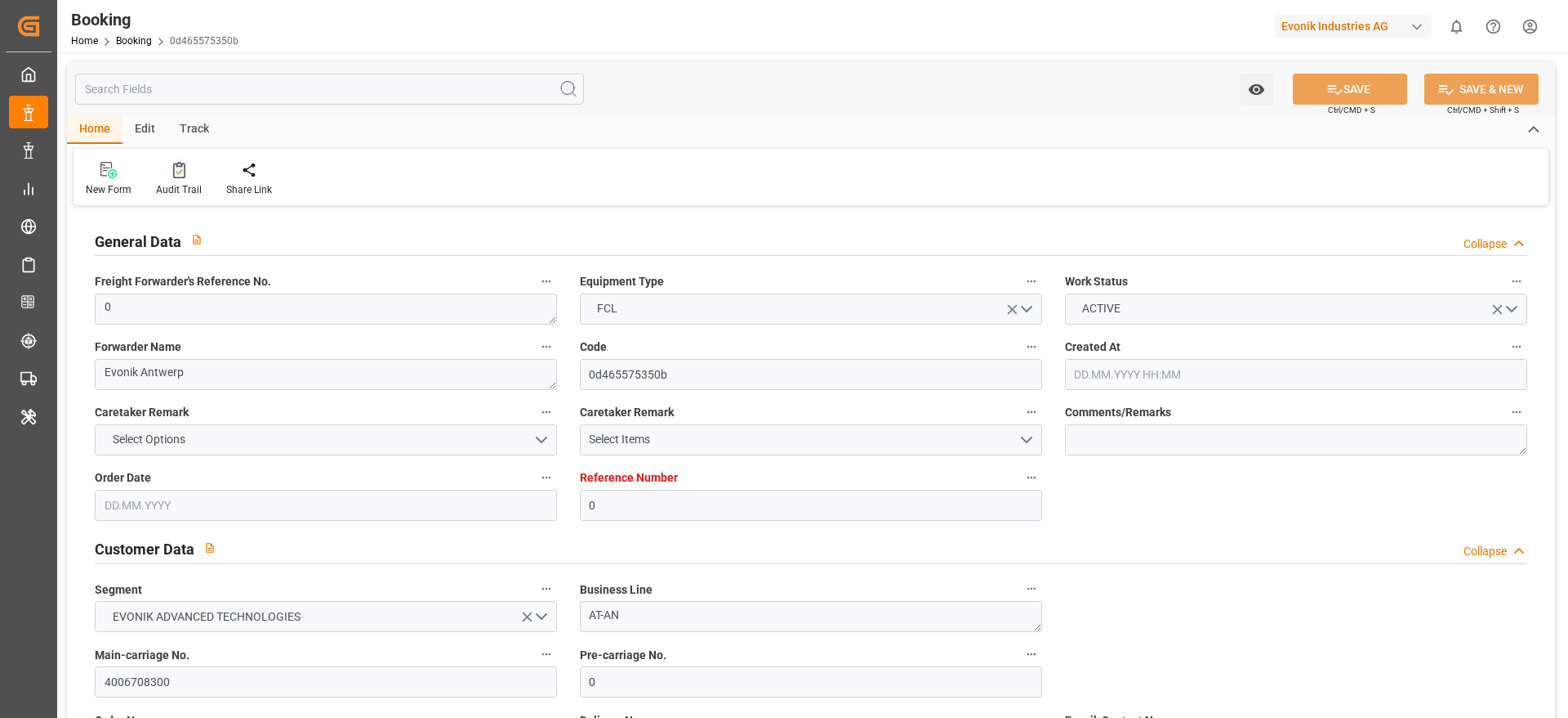
type input "23.10.2025 18:59"
type input "24.10.2025 04:54"
type input "28.10.2025 04:54"
click at [180, 186] on div "Audit Trail" at bounding box center [179, 190] width 46 height 15
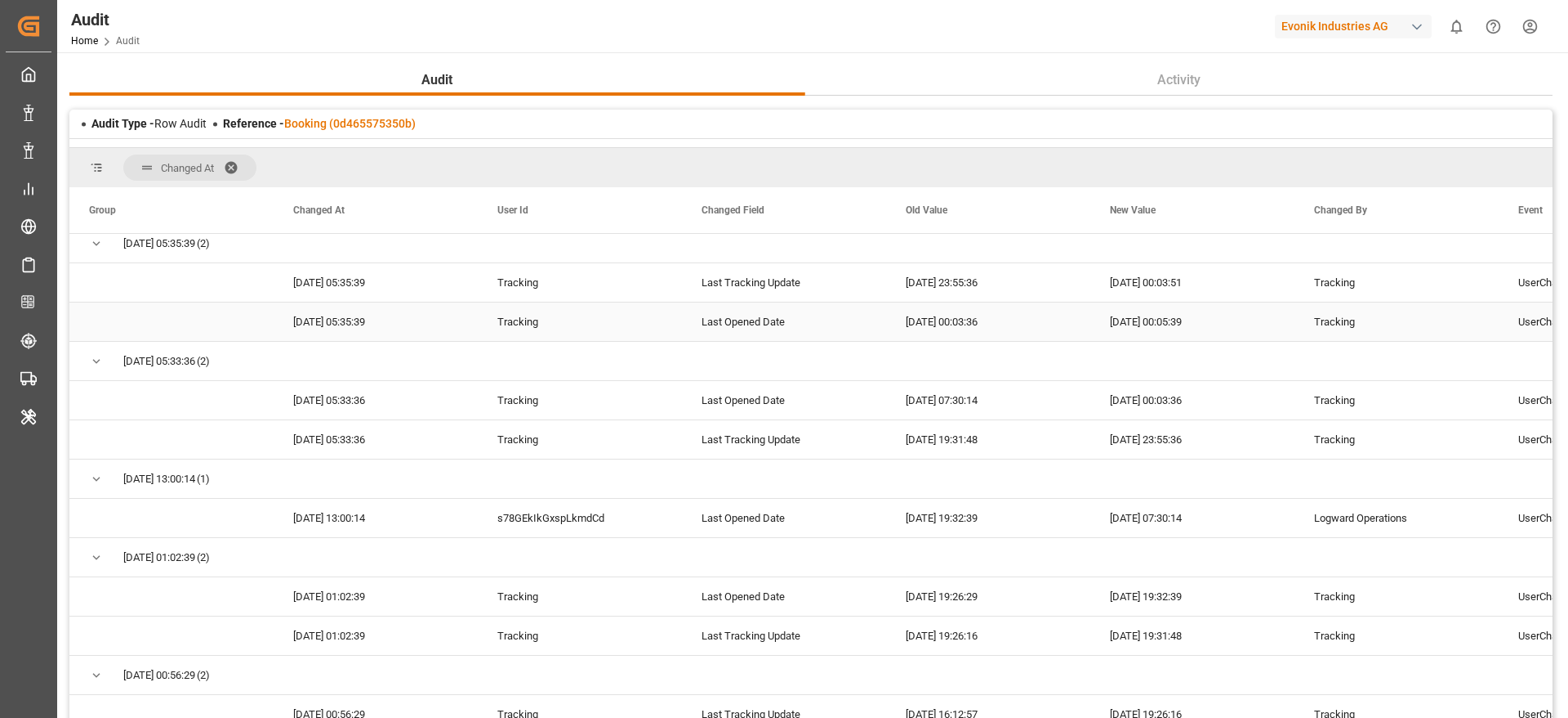
scroll to position [368, 0]
